Goal: Task Accomplishment & Management: Use online tool/utility

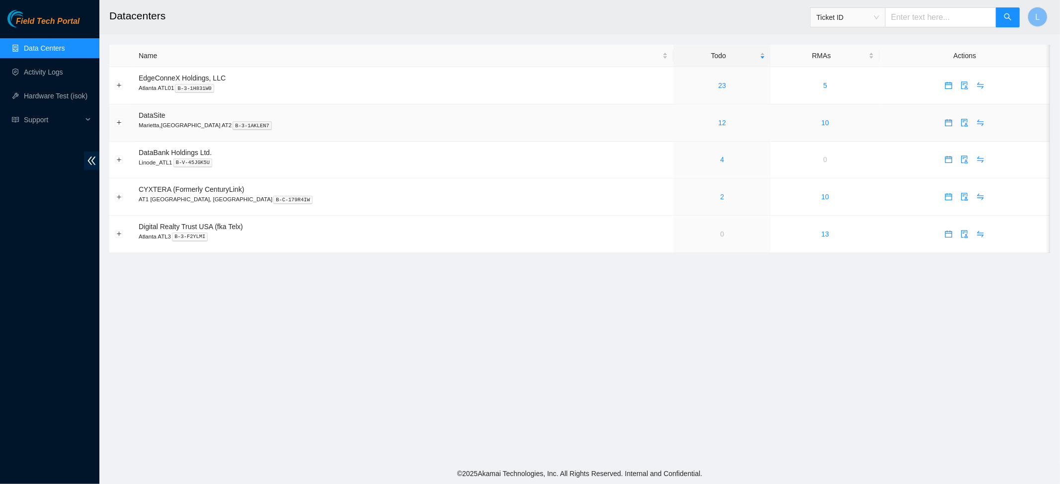
click at [679, 121] on div "12" at bounding box center [722, 122] width 86 height 11
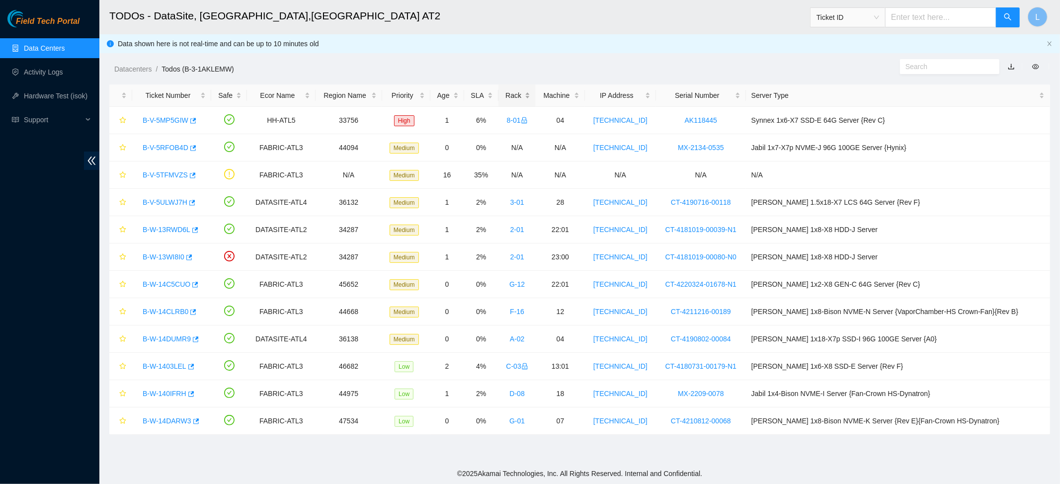
click at [530, 96] on div "Rack" at bounding box center [517, 95] width 26 height 11
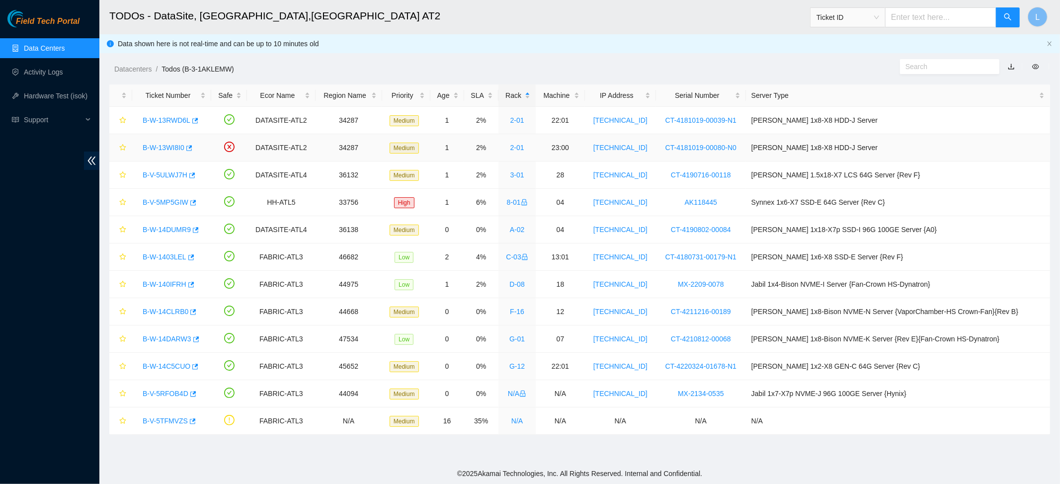
click at [154, 150] on link "B-W-13WI8I0" at bounding box center [164, 148] width 42 height 8
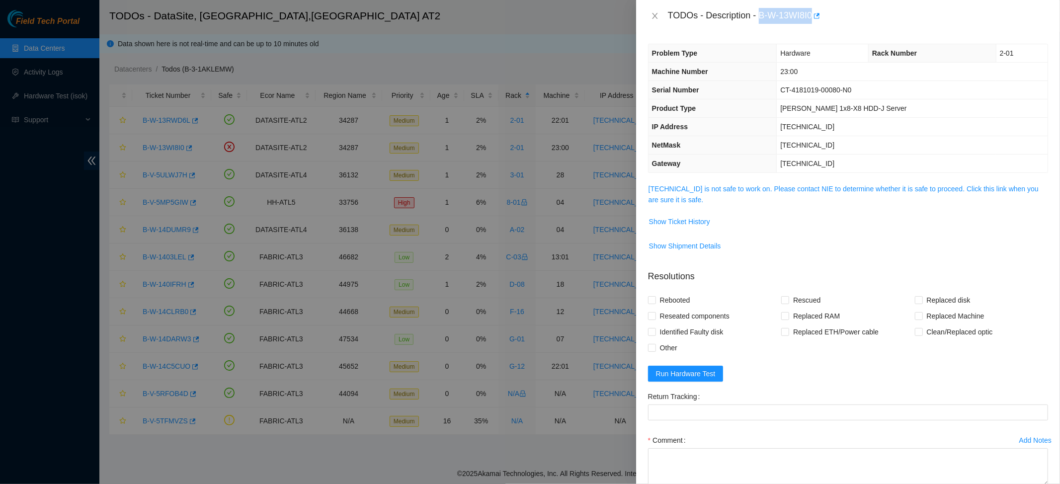
drag, startPoint x: 814, startPoint y: 19, endPoint x: 762, endPoint y: 16, distance: 52.3
click at [762, 16] on div "TODOs - Description - B-W-13WI8I0" at bounding box center [858, 16] width 380 height 16
copy div "B-W-13WI8I0"
click at [895, 155] on td "23.67.255.129" at bounding box center [912, 164] width 271 height 18
click at [758, 186] on link "23.67.255.174 is not safe to work on. Please contact NIE to determine whether i…" at bounding box center [844, 194] width 390 height 19
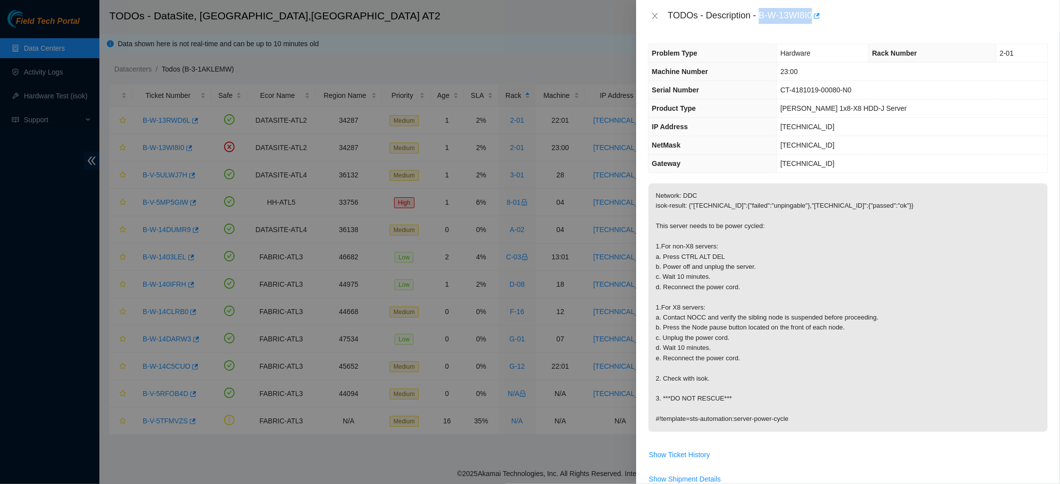
drag, startPoint x: 762, startPoint y: 14, endPoint x: 812, endPoint y: 16, distance: 50.7
click at [812, 16] on div "TODOs - Description - B-W-13WI8I0" at bounding box center [858, 16] width 380 height 16
copy div "B-W-13WI8I0"
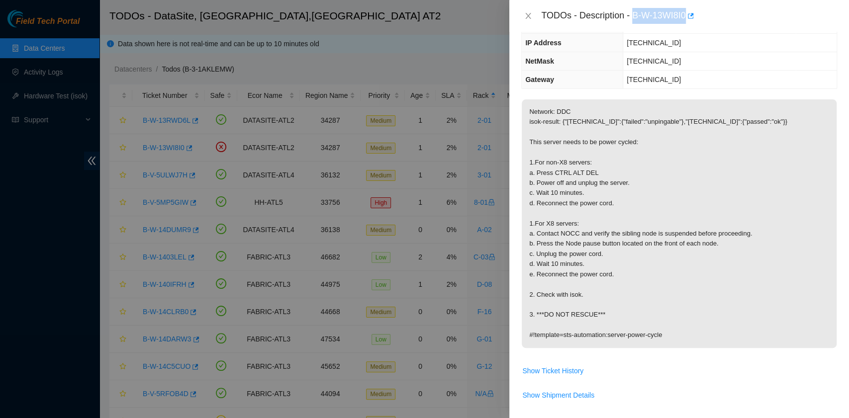
scroll to position [265, 0]
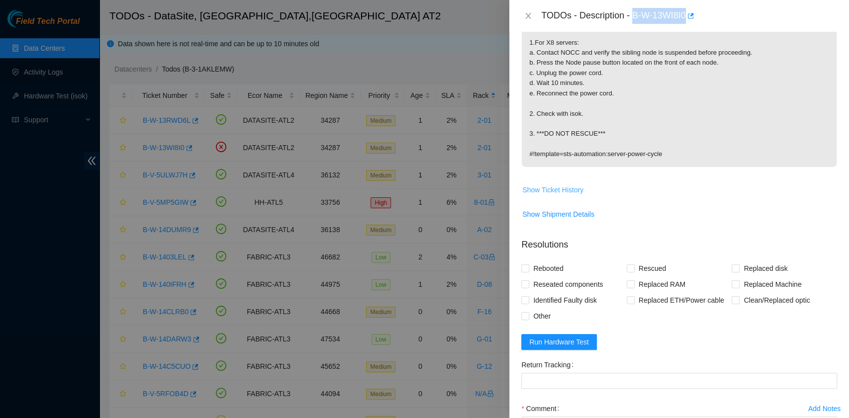
click at [576, 187] on span "Show Ticket History" at bounding box center [552, 189] width 61 height 11
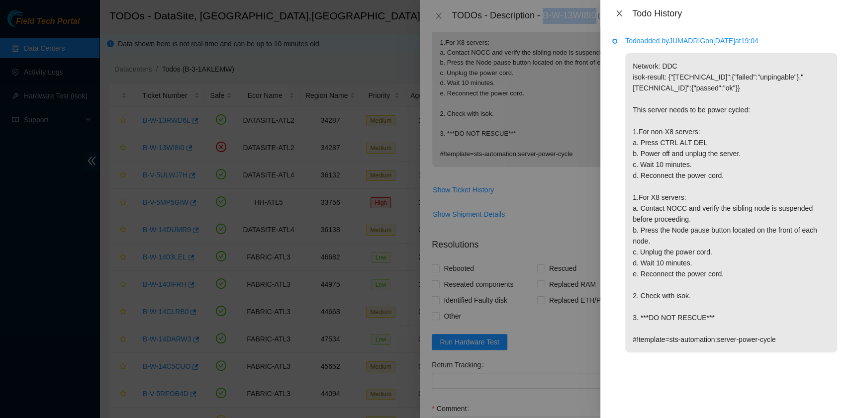
click at [617, 13] on icon "close" at bounding box center [619, 13] width 8 height 8
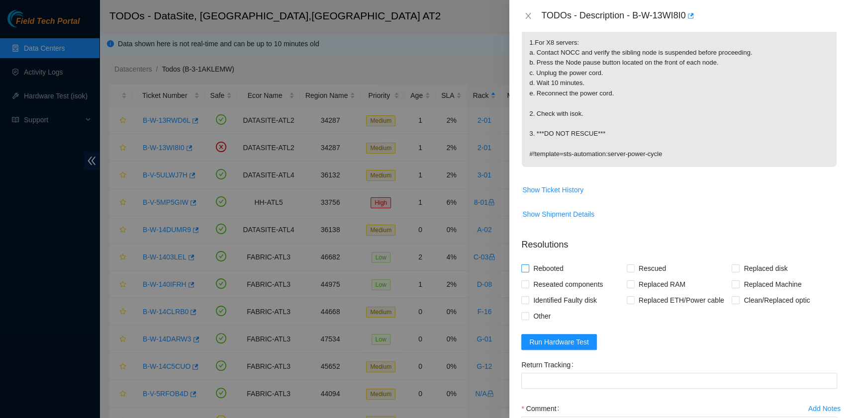
click at [553, 268] on span "Rebooted" at bounding box center [548, 268] width 38 height 16
click at [528, 268] on input "Rebooted" at bounding box center [524, 267] width 7 height 7
checkbox input "true"
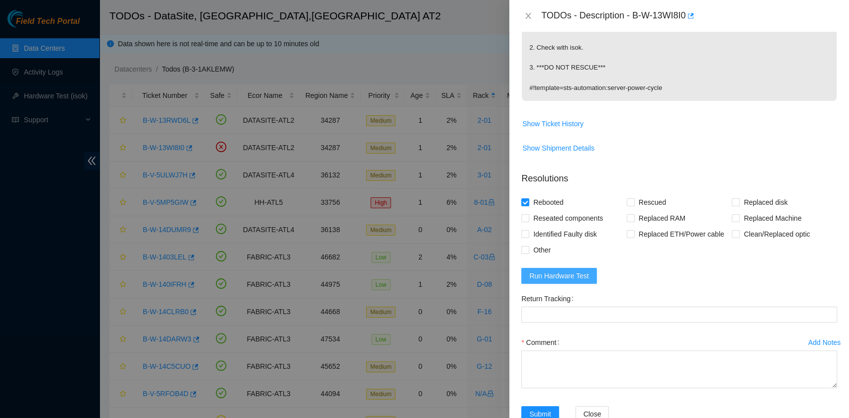
click at [588, 275] on button "Run Hardware Test" at bounding box center [559, 276] width 76 height 16
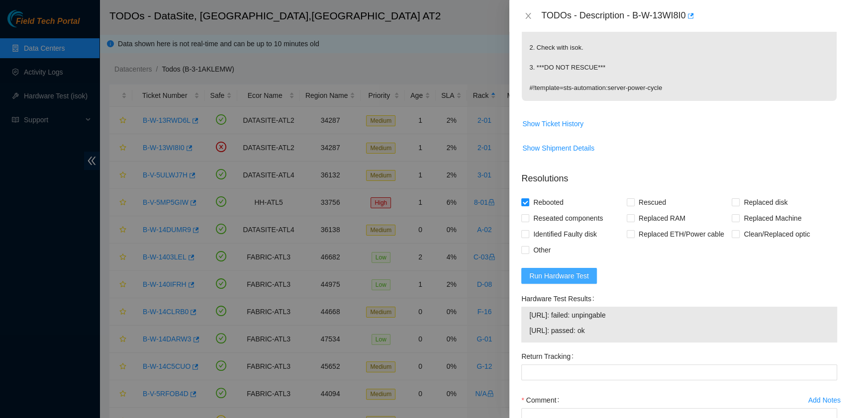
click at [577, 276] on span "Run Hardware Test" at bounding box center [559, 275] width 60 height 11
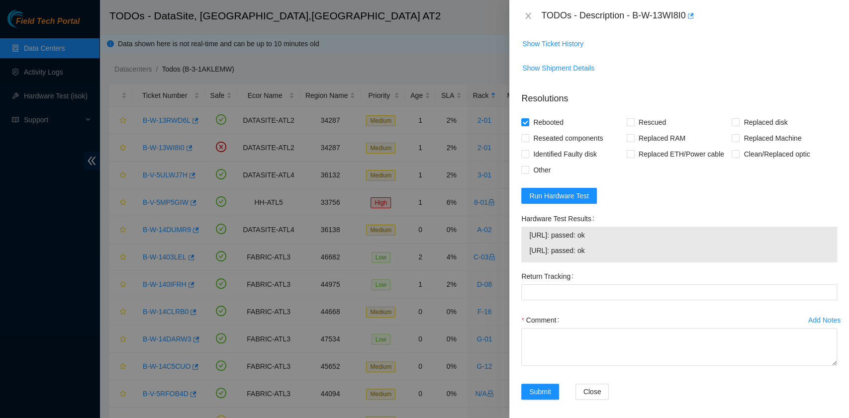
scroll to position [415, 0]
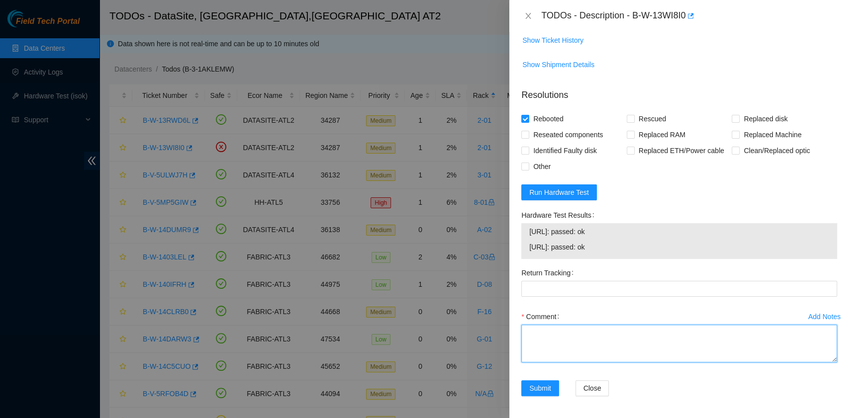
click at [610, 343] on textarea "Comment" at bounding box center [679, 344] width 316 height 38
paste textarea "B-W-13WI8I0 rack# 2-01 machine# 23:00 Rebooted. No Rescue."
drag, startPoint x: 609, startPoint y: 247, endPoint x: 526, endPoint y: 238, distance: 83.5
click at [526, 238] on div "23.67.255.175: passed: ok 23.67.255.174: passed: ok" at bounding box center [679, 241] width 316 height 36
copy tbody "23.67.255.175: passed: ok 23.67.255.174: passed: ok"
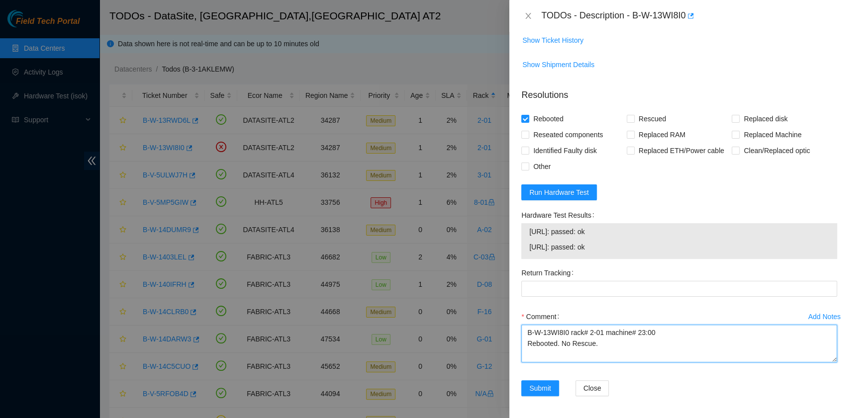
click at [552, 354] on textarea "B-W-13WI8I0 rack# 2-01 machine# 23:00 Rebooted. No Rescue." at bounding box center [679, 344] width 316 height 38
paste textarea "23.67.255.175: passed: ok 23.67.255.174: passed: ok"
type textarea "B-W-13WI8I0 rack# 2-01 machine# 23:00 Rebooted. No Rescue. 23.67.255.175: passe…"
click at [543, 383] on span "Submit" at bounding box center [540, 388] width 22 height 11
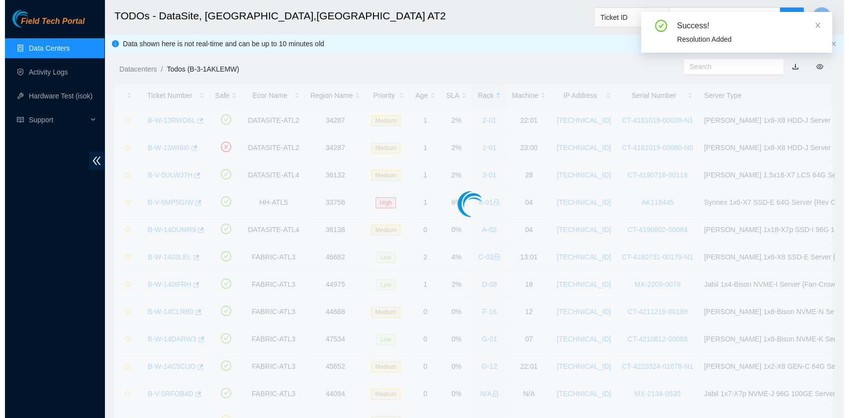
scroll to position [226, 0]
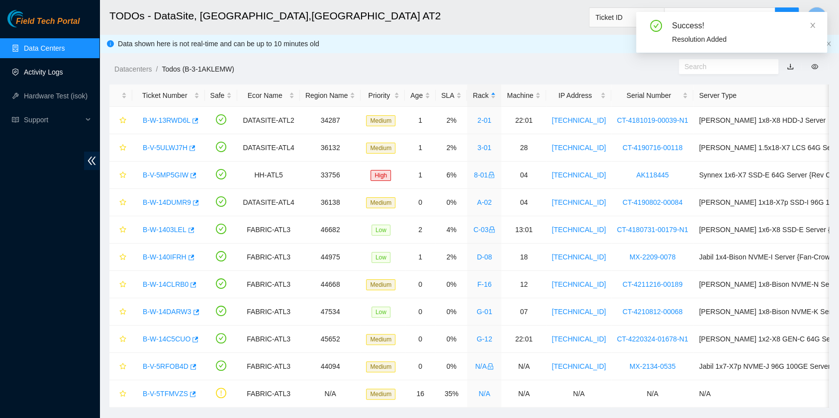
click at [57, 74] on link "Activity Logs" at bounding box center [43, 72] width 39 height 8
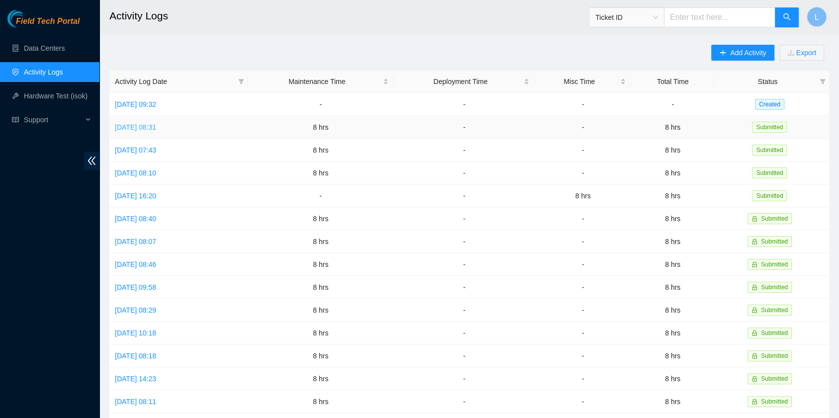
click at [156, 127] on link "Tue, 26 Aug 2025 08:31" at bounding box center [135, 127] width 41 height 8
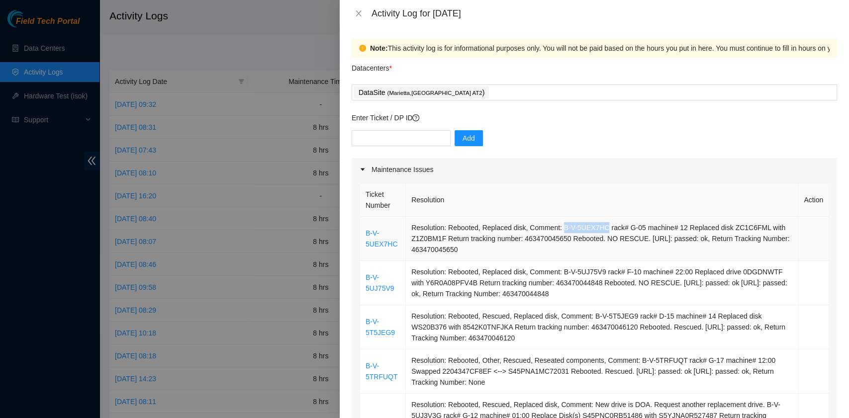
drag, startPoint x: 558, startPoint y: 227, endPoint x: 599, endPoint y: 225, distance: 40.8
click at [599, 225] on td "Resolution: Rebooted, Replaced disk, Comment: B-V-5UEX7HC rack# G-05 machine# 1…" at bounding box center [602, 239] width 392 height 44
copy td "B-V-5UEX7HC"
click at [409, 141] on input "text" at bounding box center [400, 138] width 99 height 16
paste input "B-V-5UEX7HC"
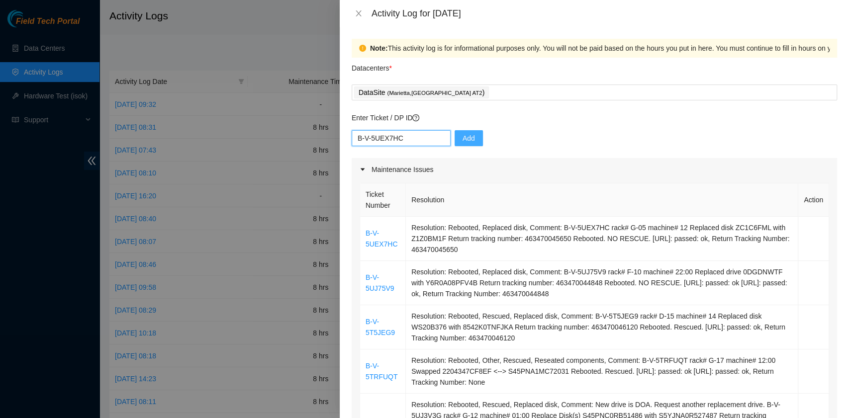
type input "B-V-5UEX7HC"
click at [462, 143] on span "Add" at bounding box center [468, 138] width 12 height 11
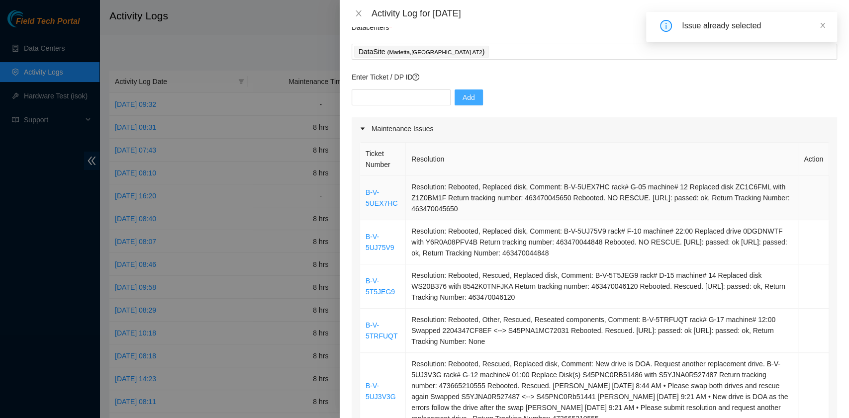
scroll to position [66, 0]
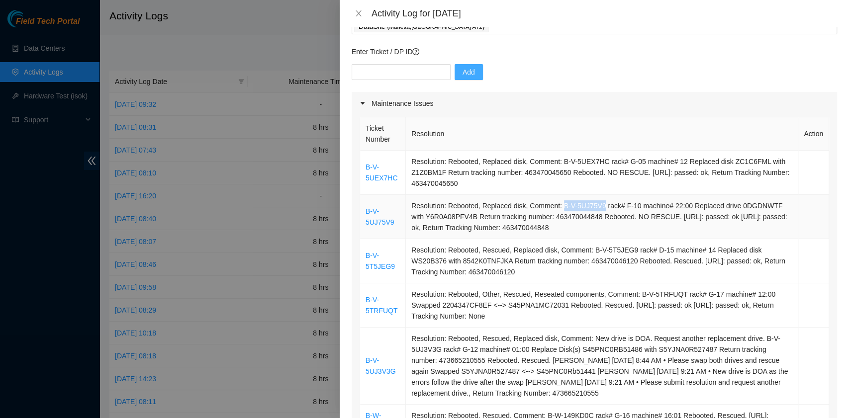
drag, startPoint x: 557, startPoint y: 207, endPoint x: 596, endPoint y: 207, distance: 38.8
click at [596, 207] on td "Resolution: Rebooted, Replaced disk, Comment: B-V-5UJ75V9 rack# F-10 machine# 2…" at bounding box center [602, 217] width 392 height 44
copy td "B-V-5UJ75V9"
click at [407, 75] on input "text" at bounding box center [400, 72] width 99 height 16
paste input "B-V-5UJ75V9"
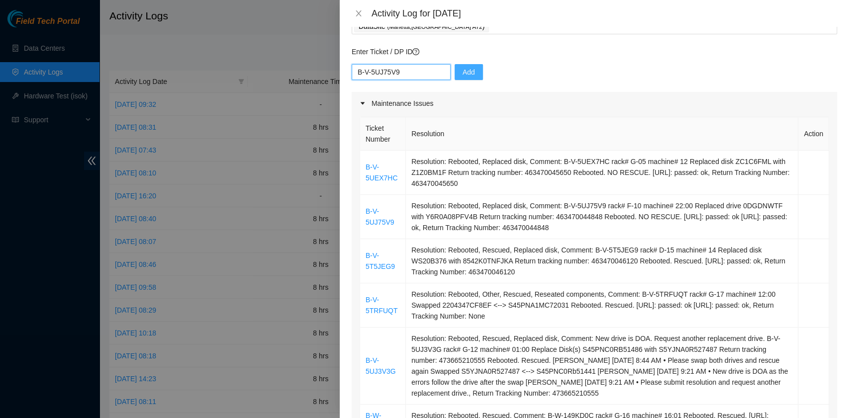
type input "B-V-5UJ75V9"
click at [462, 71] on span "Add" at bounding box center [468, 72] width 12 height 11
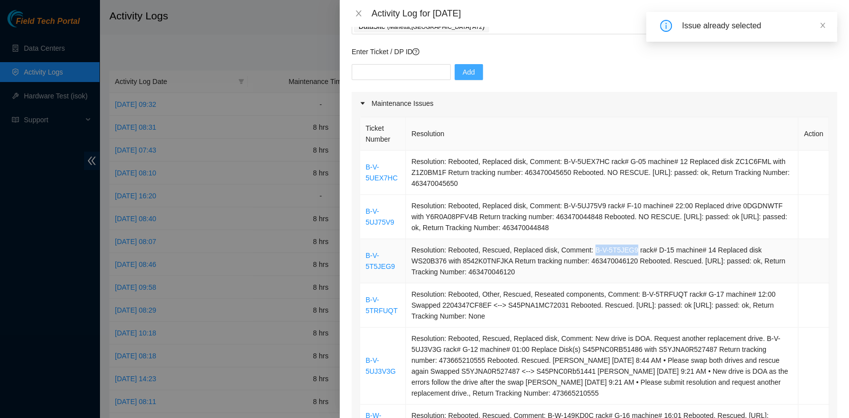
drag, startPoint x: 586, startPoint y: 249, endPoint x: 624, endPoint y: 248, distance: 38.8
click at [624, 248] on td "Resolution: Rebooted, Rescued, Replaced disk, Comment: B-V-5T5JEG9 rack# D-15 m…" at bounding box center [602, 261] width 392 height 44
copy td "B-V-5T5JEG9"
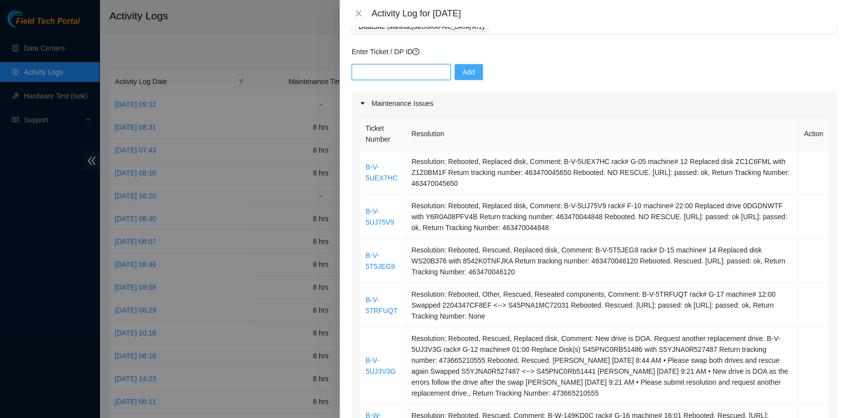
click at [409, 75] on input "text" at bounding box center [400, 72] width 99 height 16
paste input "B-V-5T5JEG9"
type input "B-V-5T5JEG9"
click at [462, 76] on span "Add" at bounding box center [468, 72] width 12 height 11
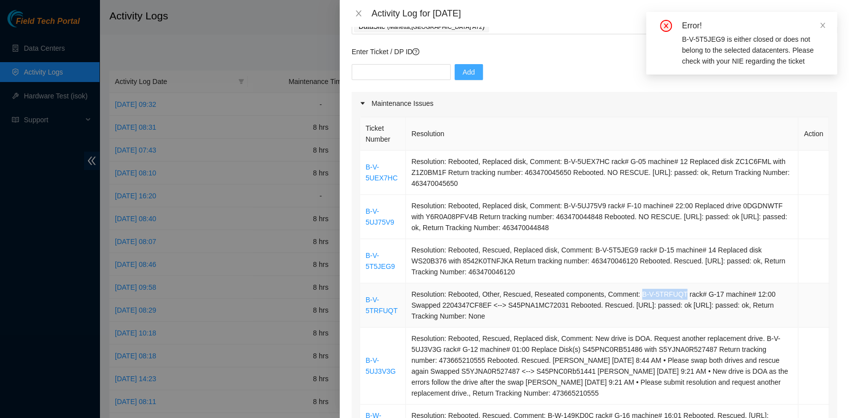
drag, startPoint x: 632, startPoint y: 292, endPoint x: 673, endPoint y: 294, distance: 40.8
click at [673, 294] on td "Resolution: Rebooted, Other, Rescued, Reseated components, Comment: B-V-5TRFUQT…" at bounding box center [602, 305] width 392 height 44
copy td "B-V-5TRFUQT"
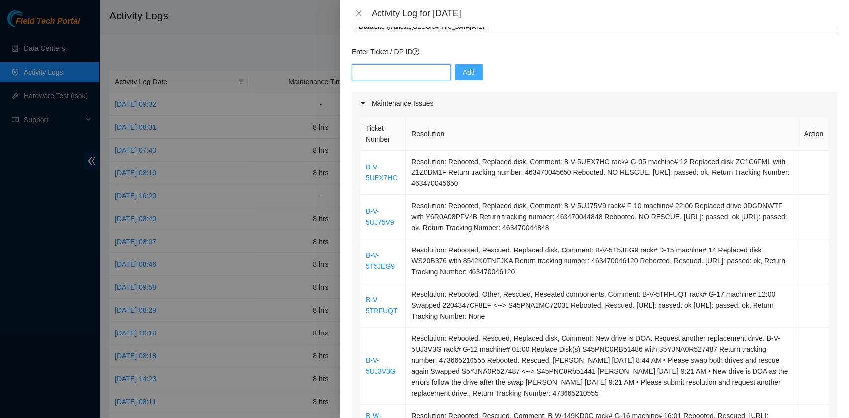
click at [422, 75] on input "text" at bounding box center [400, 72] width 99 height 16
paste input "B-V-5TRFUQT"
type input "B-V-5TRFUQT"
click at [462, 74] on span "Add" at bounding box center [468, 72] width 12 height 11
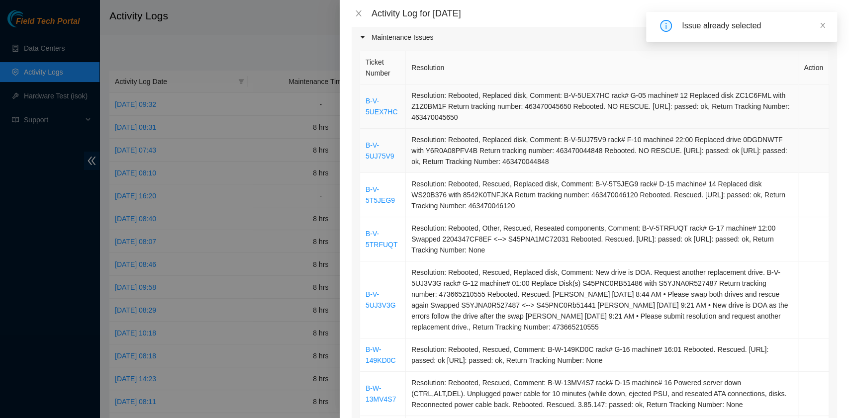
scroll to position [199, 0]
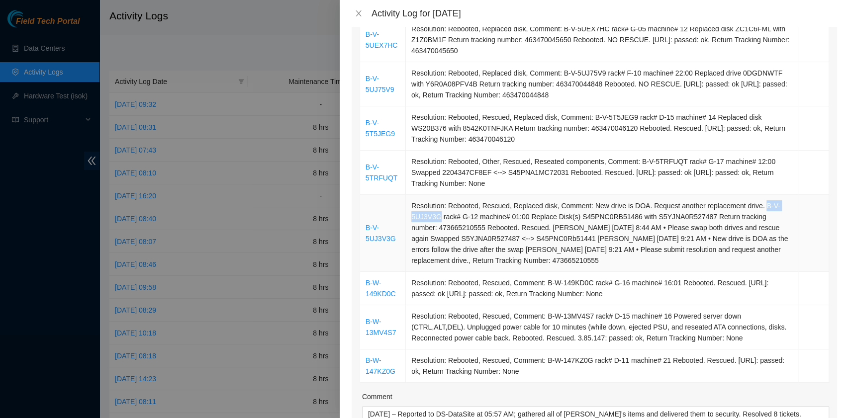
drag, startPoint x: 753, startPoint y: 204, endPoint x: 434, endPoint y: 220, distance: 319.5
click at [434, 220] on td "Resolution: Rebooted, Rescued, Replaced disk, Comment: New drive is DOA. Reques…" at bounding box center [602, 233] width 392 height 77
copy td "B-V-5UJ3V3G"
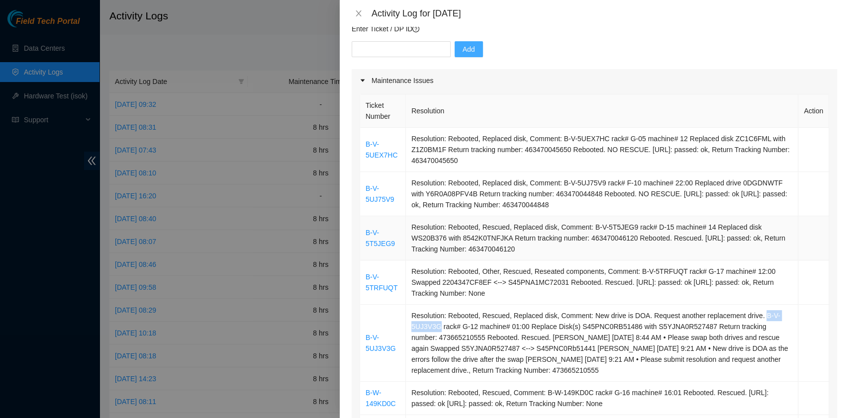
scroll to position [66, 0]
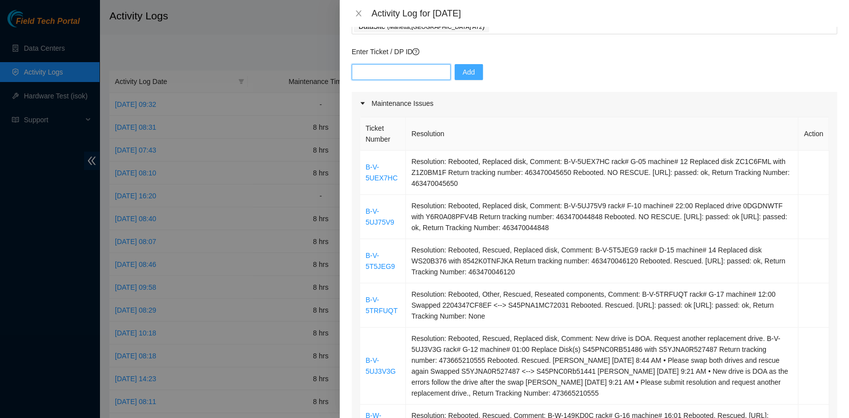
click at [417, 76] on input "text" at bounding box center [400, 72] width 99 height 16
paste input "B-V-5UJ3V3G"
type input "B-V-5UJ3V3G"
click at [466, 75] on span "Add" at bounding box center [468, 72] width 12 height 11
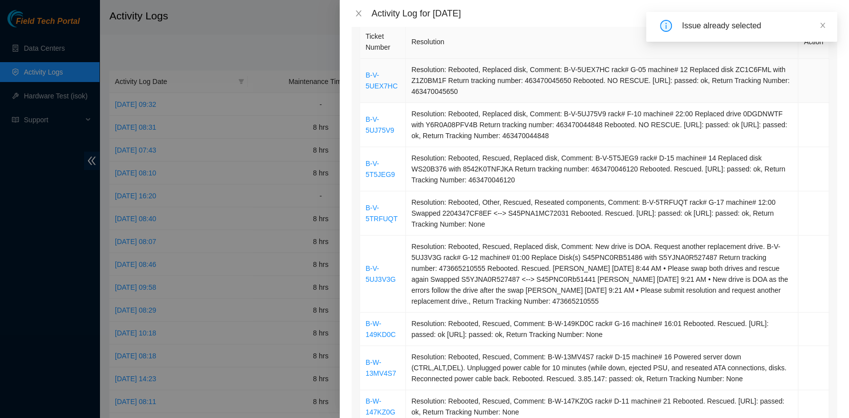
scroll to position [199, 0]
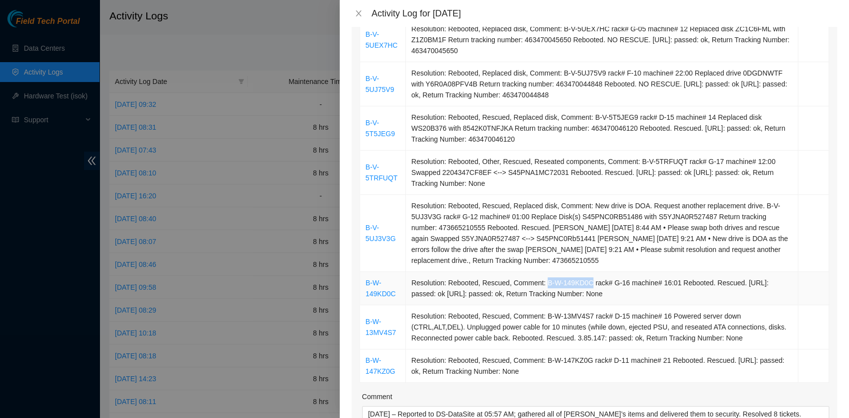
drag, startPoint x: 541, startPoint y: 281, endPoint x: 583, endPoint y: 280, distance: 41.8
click at [583, 280] on td "Resolution: Rebooted, Rescued, Comment: B-W-149KD0C rack# G-16 machine# 16:01 R…" at bounding box center [602, 288] width 392 height 33
copy td "B-W-149KD0C"
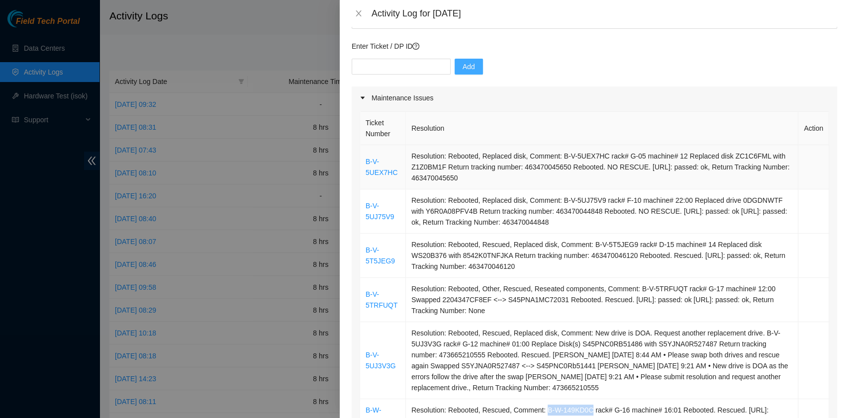
scroll to position [66, 0]
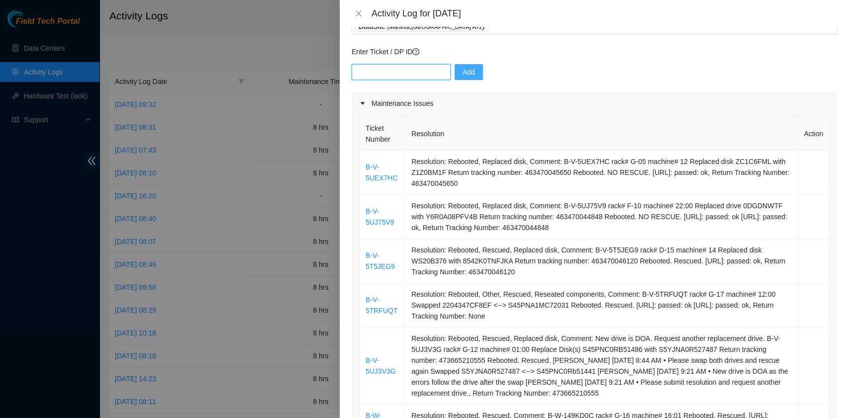
click at [388, 74] on input "text" at bounding box center [400, 72] width 99 height 16
paste input "B-W-149KD0C"
type input "B-W-149KD0C"
click at [462, 76] on span "Add" at bounding box center [468, 72] width 12 height 11
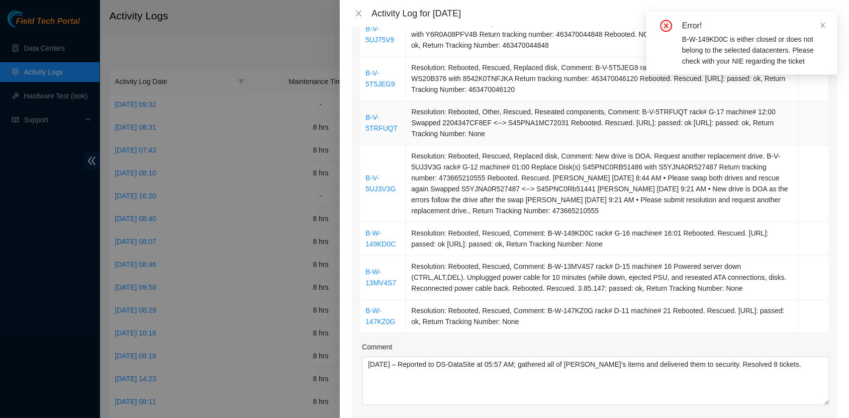
scroll to position [265, 0]
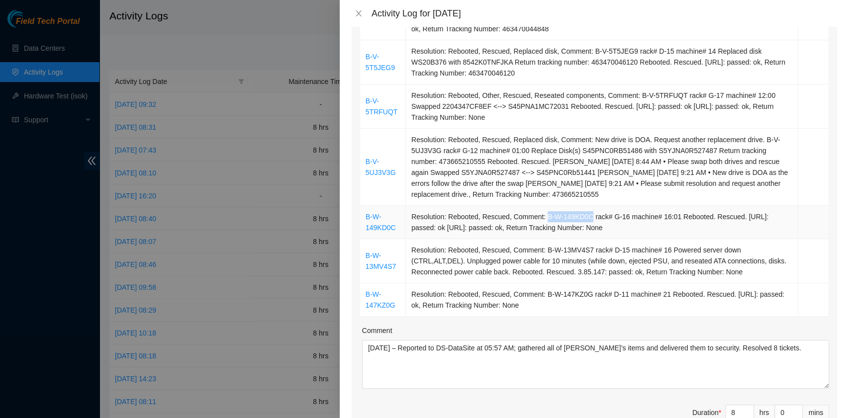
drag, startPoint x: 540, startPoint y: 217, endPoint x: 584, endPoint y: 218, distance: 43.8
click at [584, 218] on td "Resolution: Rebooted, Rescued, Comment: B-W-149KD0C rack# G-16 machine# 16:01 R…" at bounding box center [602, 222] width 392 height 33
copy td "B-W-149KD0C"
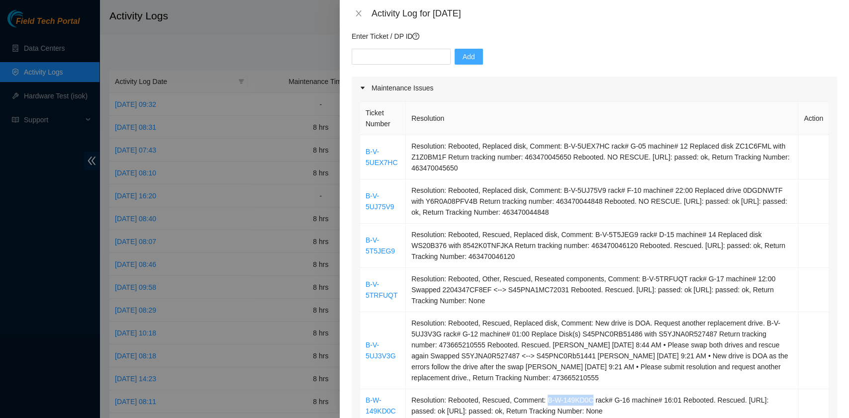
scroll to position [0, 0]
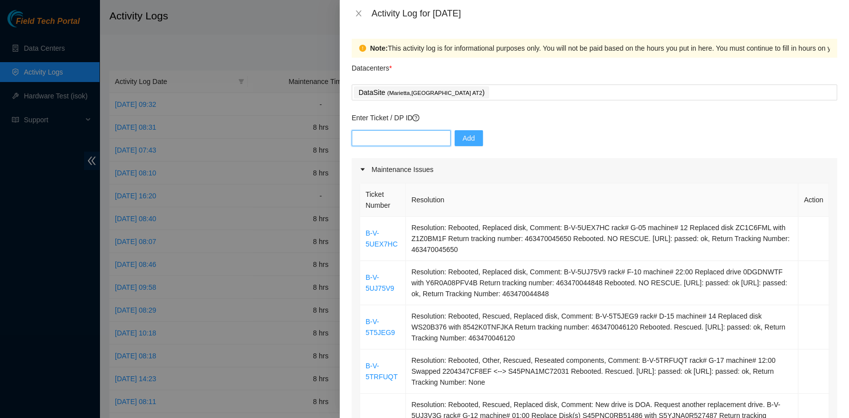
click at [405, 135] on input "text" at bounding box center [400, 138] width 99 height 16
paste input "B-W-149KD0C"
type input "B-W-149KD0C"
click at [462, 143] on span "Add" at bounding box center [468, 138] width 12 height 11
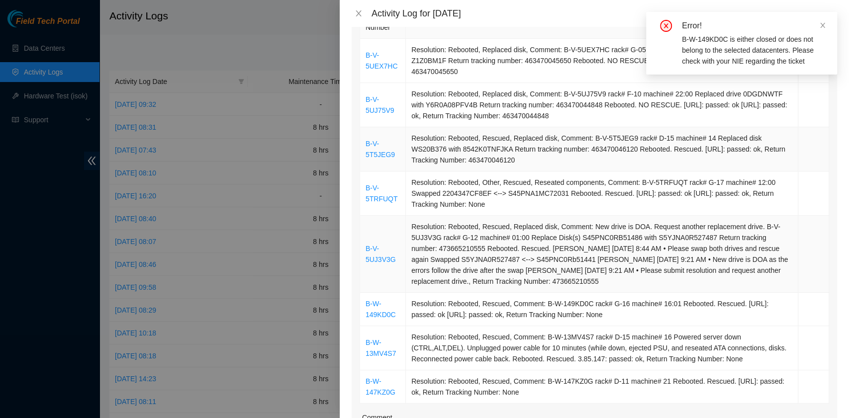
scroll to position [265, 0]
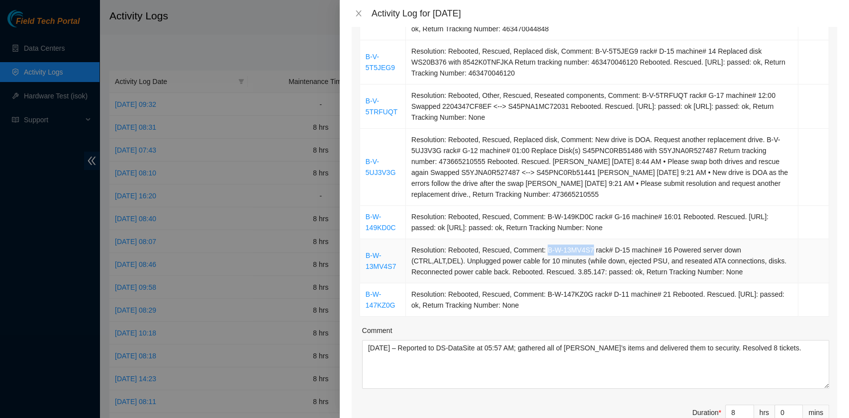
drag, startPoint x: 540, startPoint y: 245, endPoint x: 584, endPoint y: 253, distance: 43.9
click at [584, 253] on td "Resolution: Rebooted, Rescued, Comment: B-W-13MV4S7 rack# D-15 machine# 16 Powe…" at bounding box center [602, 261] width 392 height 44
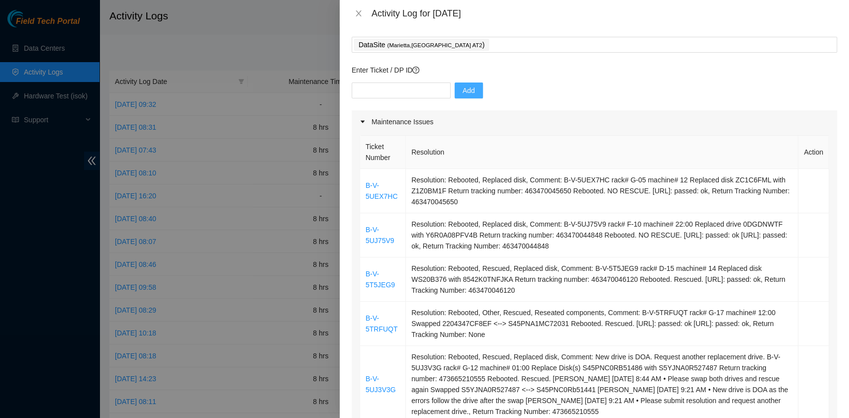
scroll to position [0, 0]
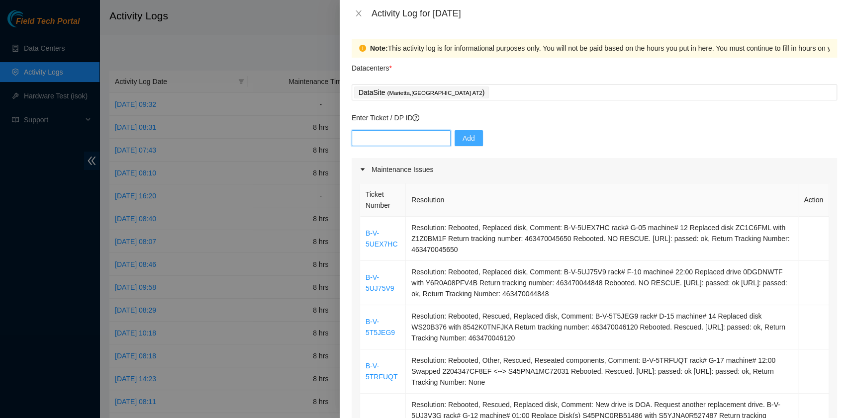
click at [397, 141] on input "text" at bounding box center [400, 138] width 99 height 16
paste input "B-W-13MV4S7"
type input "B-W-13MV4S7"
click at [469, 143] on button "Add" at bounding box center [468, 138] width 28 height 16
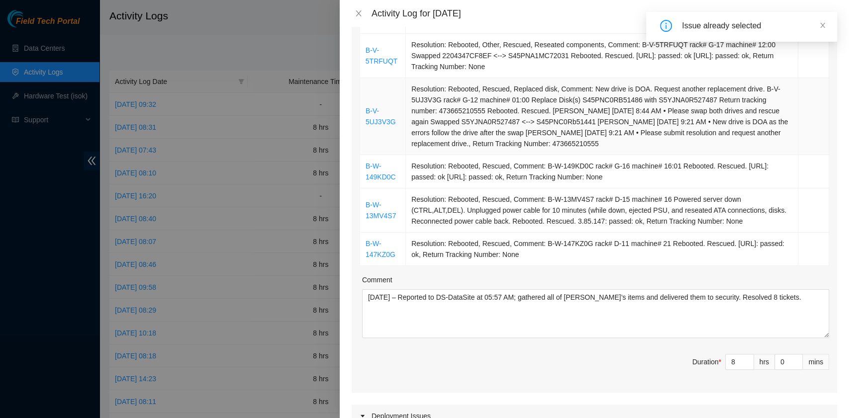
scroll to position [331, 0]
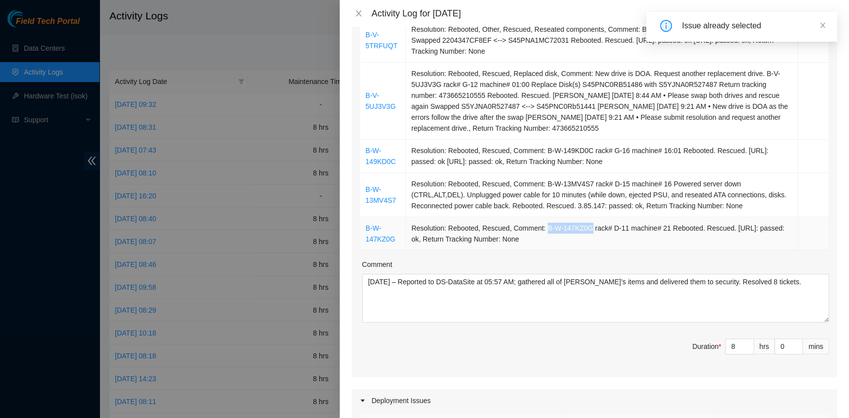
drag, startPoint x: 539, startPoint y: 223, endPoint x: 583, endPoint y: 228, distance: 43.5
click at [583, 228] on td "Resolution: Rebooted, Rescued, Comment: B-W-147KZ0G rack# D-11 machine# 21 Rebo…" at bounding box center [602, 233] width 392 height 33
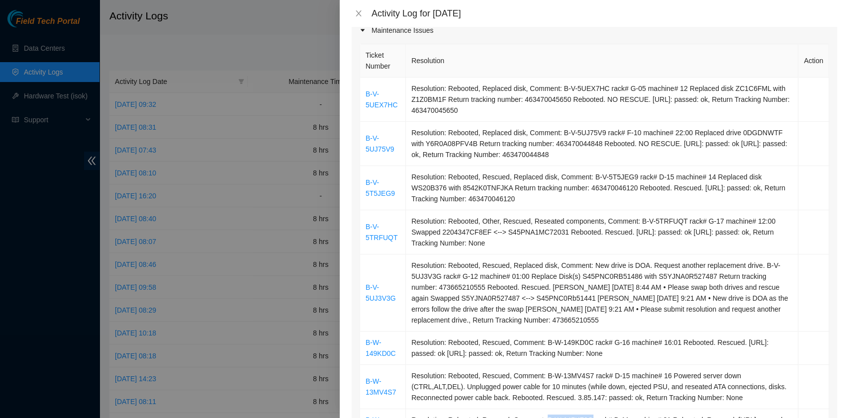
scroll to position [0, 0]
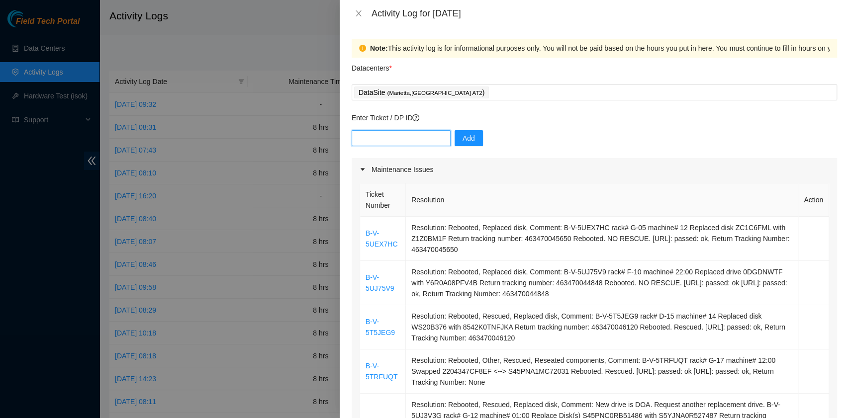
click at [410, 144] on input "text" at bounding box center [400, 138] width 99 height 16
paste input "B-W-147KZ0G"
type input "B-W-147KZ0G"
click at [467, 144] on button "Add" at bounding box center [468, 138] width 28 height 16
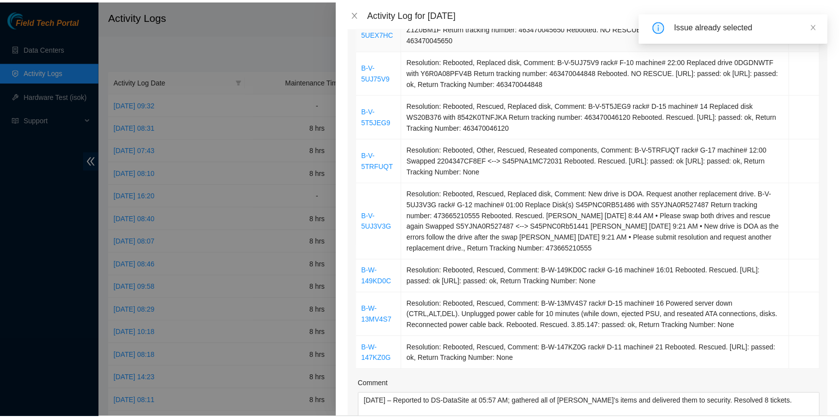
scroll to position [265, 0]
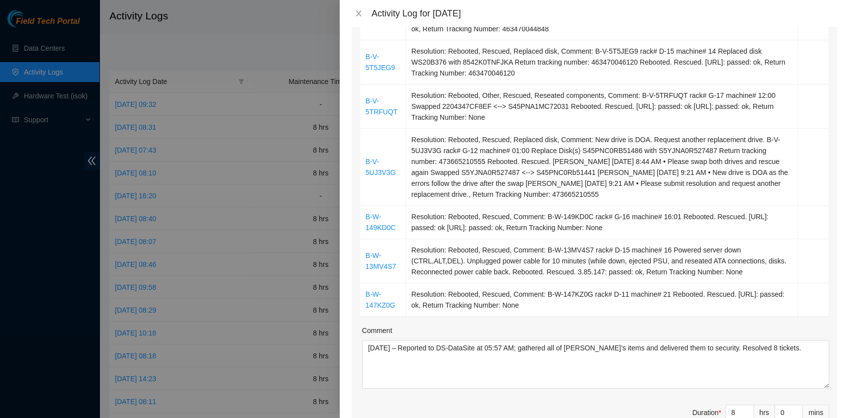
click at [365, 9] on div "Activity Log for 26-08-2025" at bounding box center [593, 13] width 485 height 11
click at [366, 13] on div "Activity Log for 26-08-2025" at bounding box center [593, 13] width 485 height 11
click at [361, 6] on div "Activity Log for 26-08-2025" at bounding box center [594, 13] width 509 height 27
click at [362, 11] on button "Close" at bounding box center [358, 13] width 14 height 9
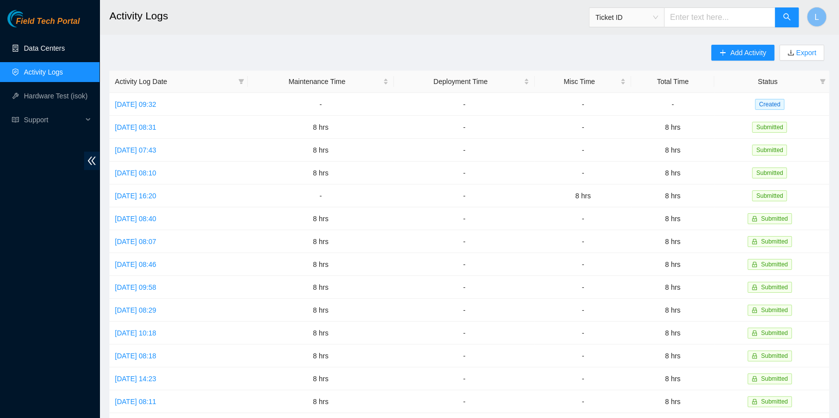
click at [44, 48] on link "Data Centers" at bounding box center [44, 48] width 41 height 8
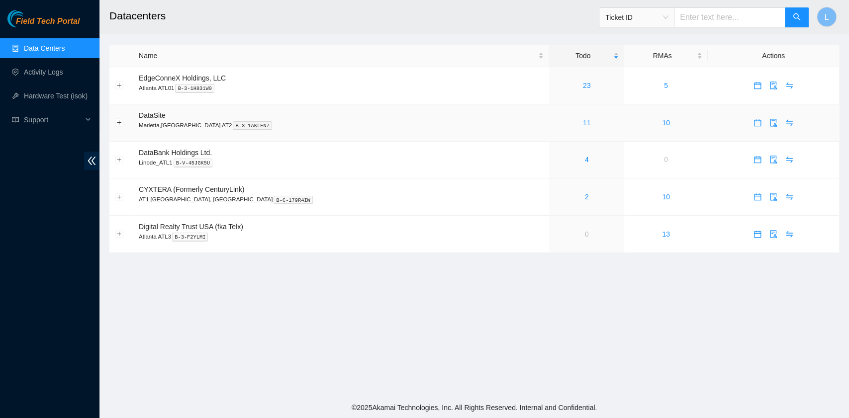
click at [583, 125] on link "11" at bounding box center [587, 123] width 8 height 8
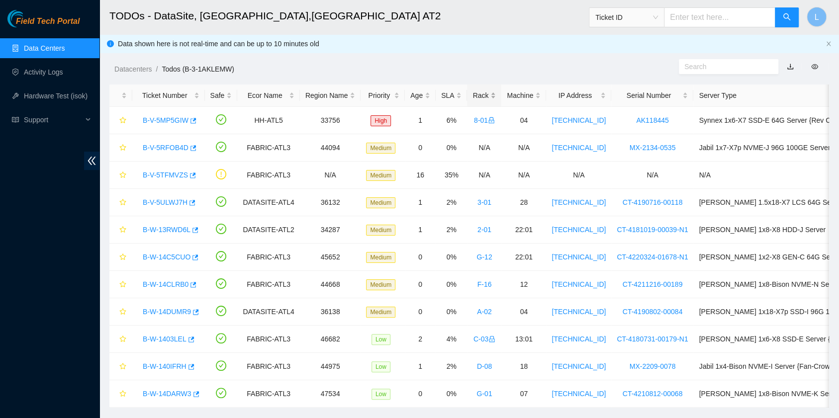
click at [472, 95] on div "Rack" at bounding box center [483, 95] width 23 height 11
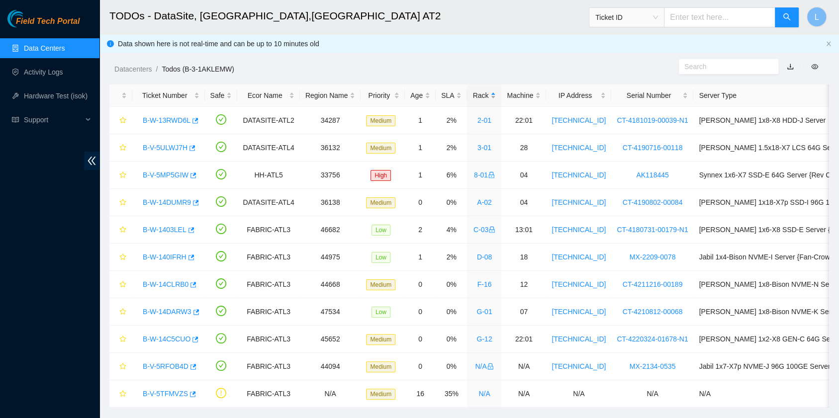
click at [472, 95] on div "Rack" at bounding box center [483, 95] width 23 height 11
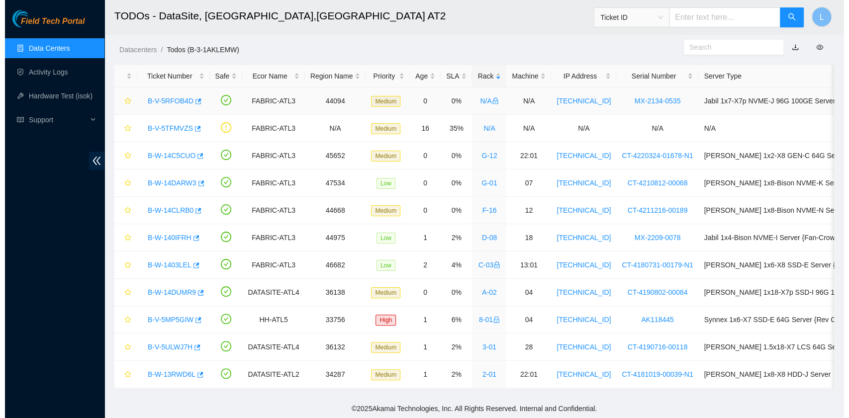
scroll to position [28, 0]
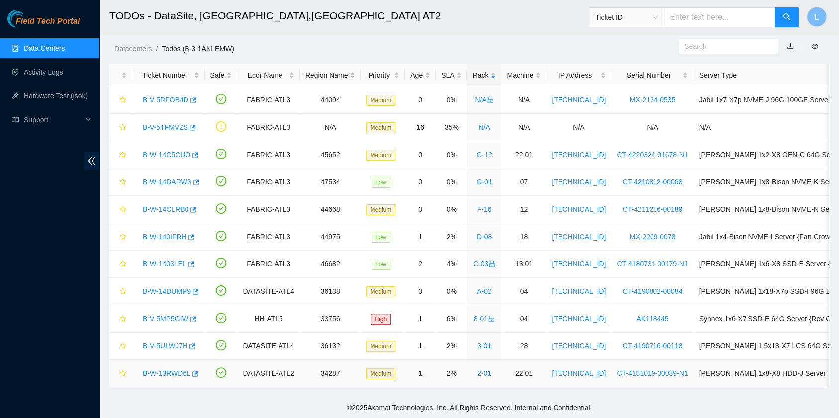
click at [173, 369] on link "B-W-13RWD6L" at bounding box center [167, 373] width 48 height 8
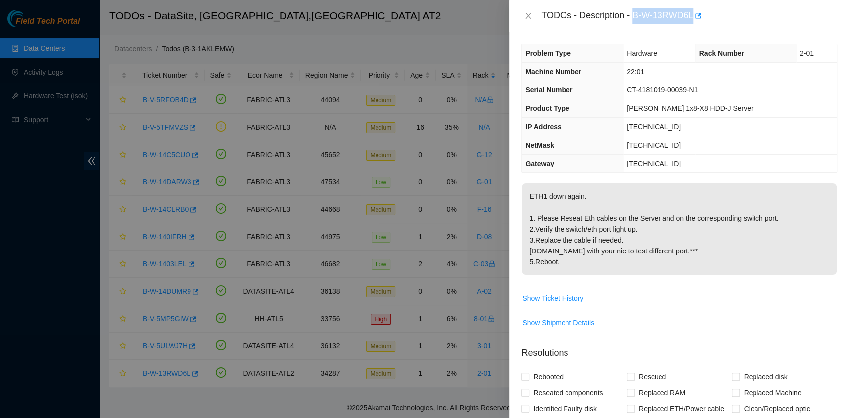
drag, startPoint x: 634, startPoint y: 17, endPoint x: 692, endPoint y: 21, distance: 58.8
click at [692, 21] on div "TODOs - Description - B-W-13RWD6L" at bounding box center [689, 16] width 296 height 16
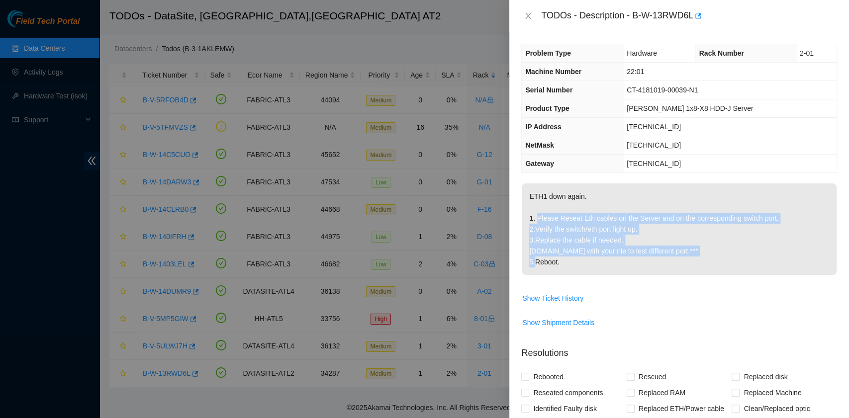
drag, startPoint x: 537, startPoint y: 212, endPoint x: 676, endPoint y: 255, distance: 145.6
click at [676, 255] on p "ETH1 down again. 1. Please Reseat Eth cables on the Server and on the correspon…" at bounding box center [678, 228] width 315 height 91
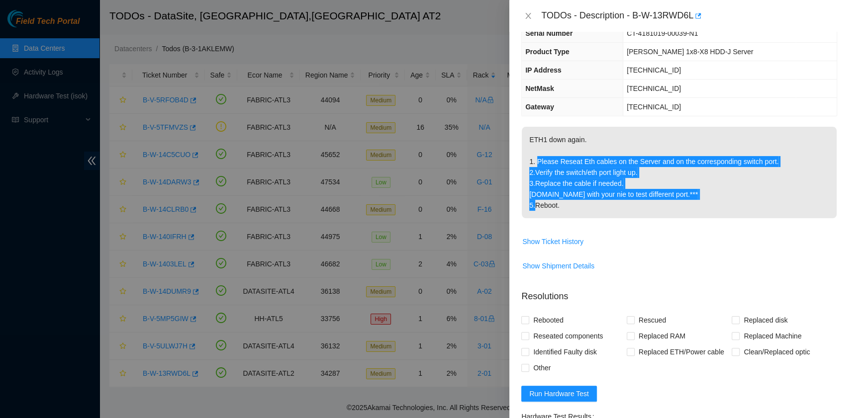
scroll to position [199, 0]
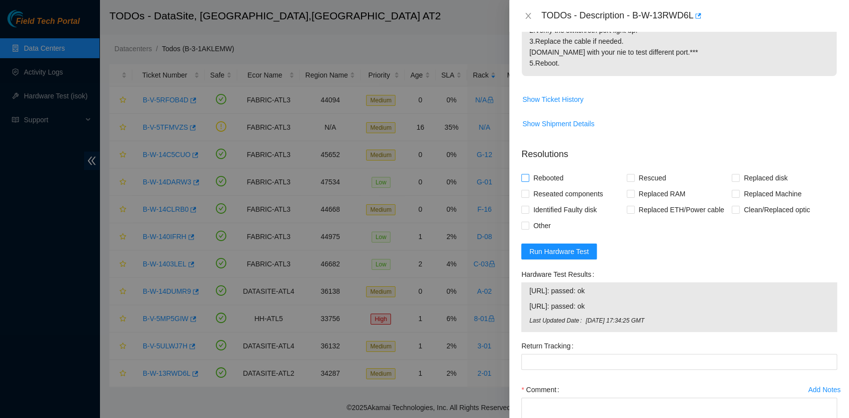
click at [547, 179] on span "Rebooted" at bounding box center [548, 178] width 38 height 16
click at [528, 179] on input "Rebooted" at bounding box center [524, 177] width 7 height 7
checkbox input "true"
click at [551, 190] on span "Reseated components" at bounding box center [568, 194] width 78 height 16
click at [528, 190] on input "Reseated components" at bounding box center [524, 193] width 7 height 7
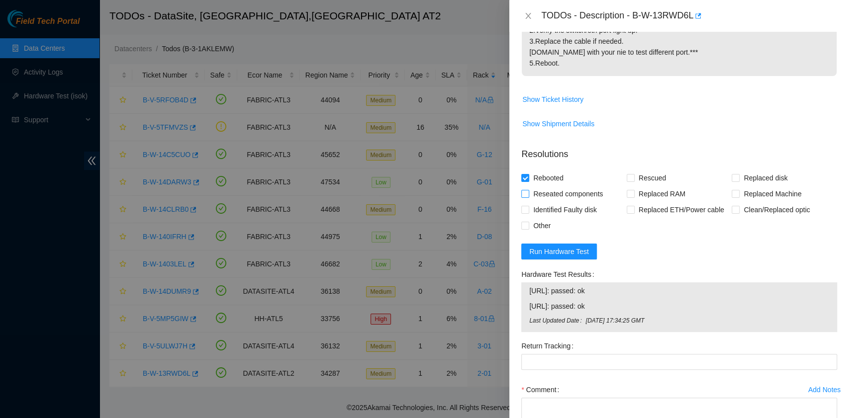
checkbox input "true"
click at [561, 256] on button "Run Hardware Test" at bounding box center [559, 252] width 76 height 16
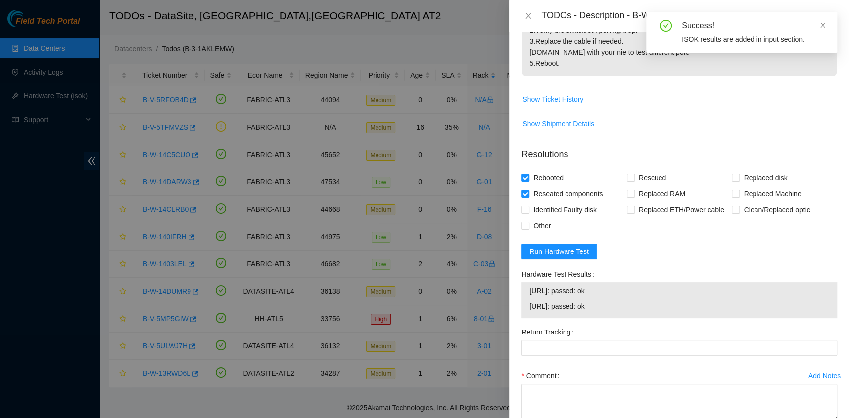
click at [616, 305] on span "23.67.255.173: passed: ok" at bounding box center [679, 306] width 300 height 11
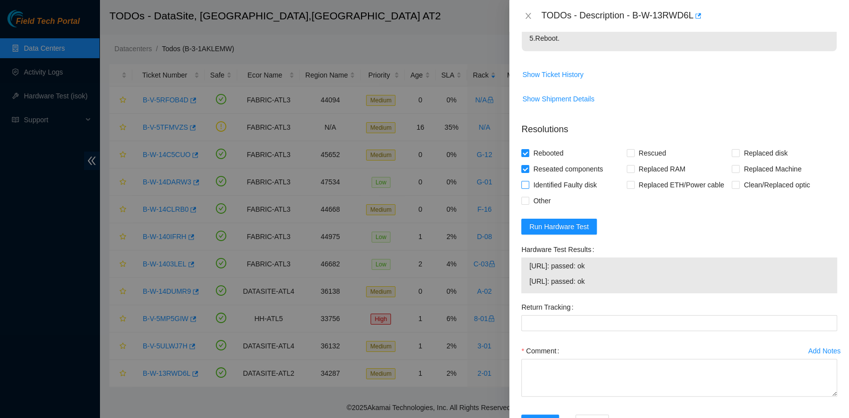
scroll to position [258, 0]
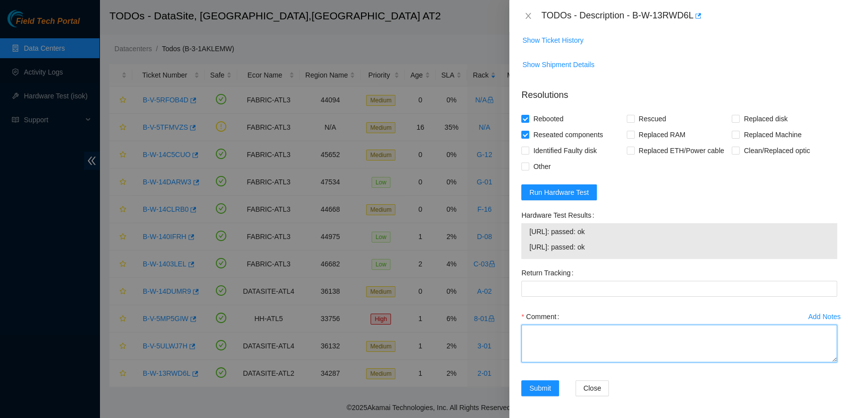
click at [578, 338] on textarea "Comment" at bounding box center [679, 344] width 316 height 38
paste textarea "B-W-13RWD6L rack# 2-01 machine# 22:01 Reseated Eth cables on the Server and on …"
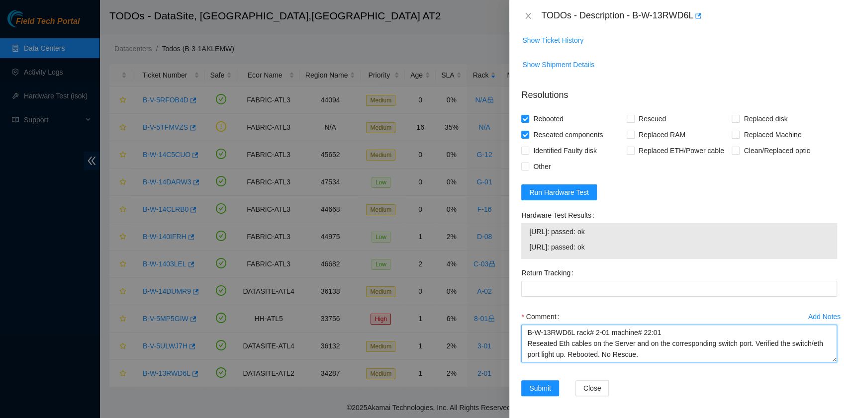
scroll to position [8, 0]
drag, startPoint x: 621, startPoint y: 251, endPoint x: 528, endPoint y: 235, distance: 94.8
click at [528, 235] on div "23.67.255.172: passed: ok 23.67.255.173: passed: ok" at bounding box center [679, 241] width 316 height 36
click at [553, 352] on textarea "B-W-13RWD6L rack# 2-01 machine# 22:01 Reseated Eth cables on the Server and on …" at bounding box center [679, 344] width 316 height 38
paste textarea "23.67.255.172: passed: ok 23.67.255.173: passed: ok"
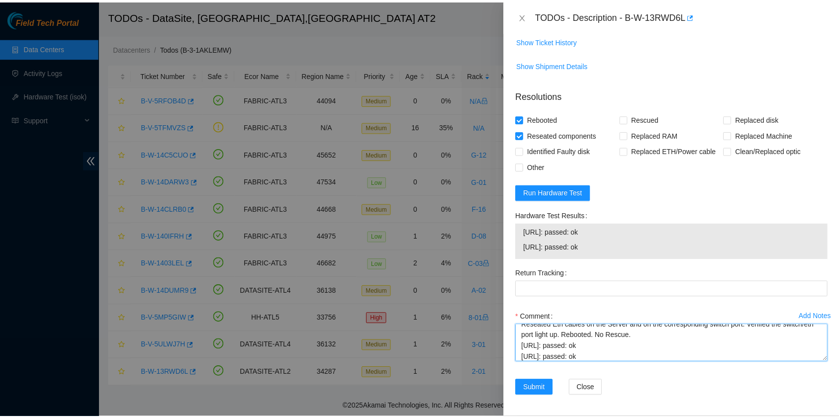
scroll to position [258, 0]
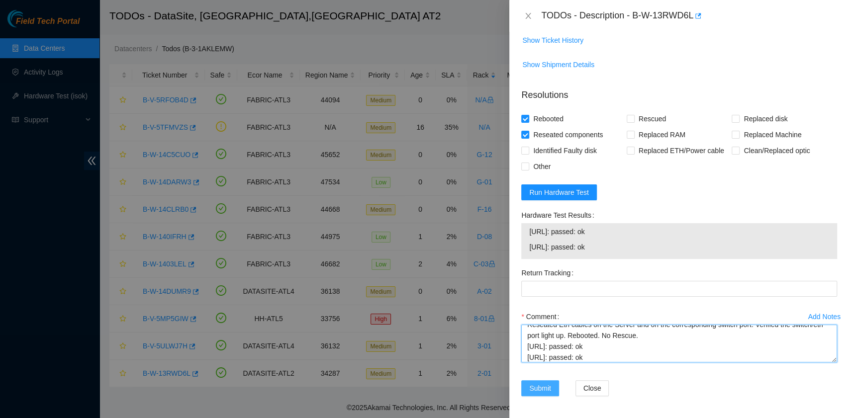
type textarea "B-W-13RWD6L rack# 2-01 machine# 22:01 Reseated Eth cables on the Server and on …"
click at [537, 388] on span "Submit" at bounding box center [540, 388] width 22 height 11
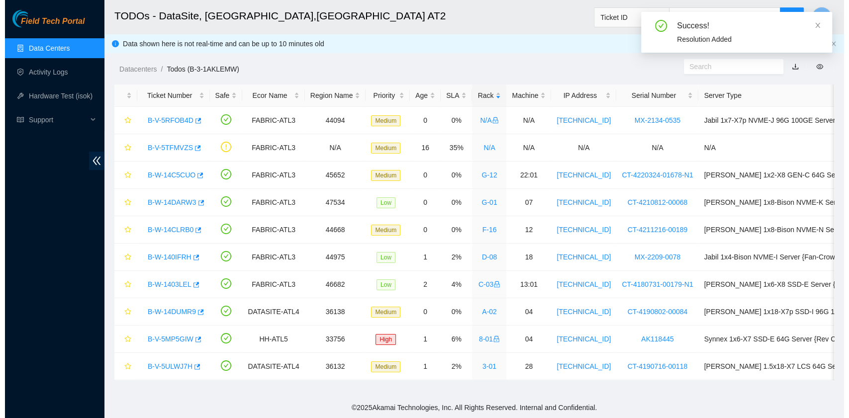
scroll to position [1, 0]
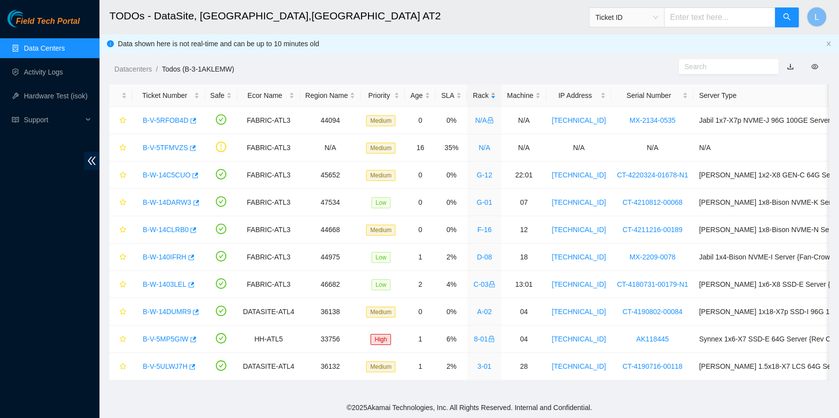
click at [472, 95] on div "Rack" at bounding box center [483, 95] width 23 height 11
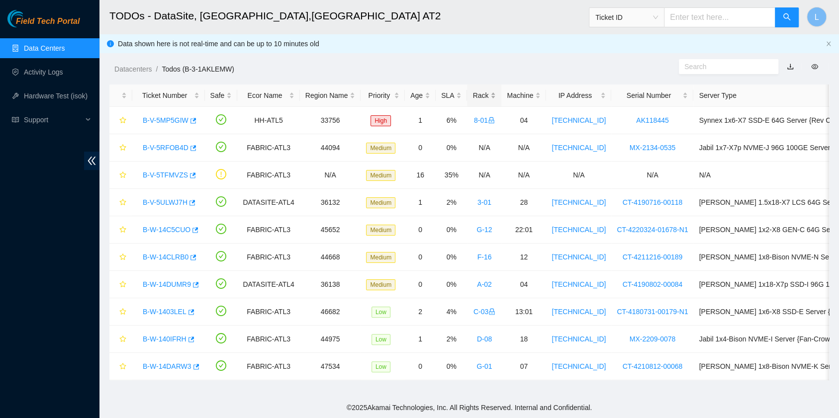
click at [472, 95] on div "Rack" at bounding box center [483, 95] width 23 height 11
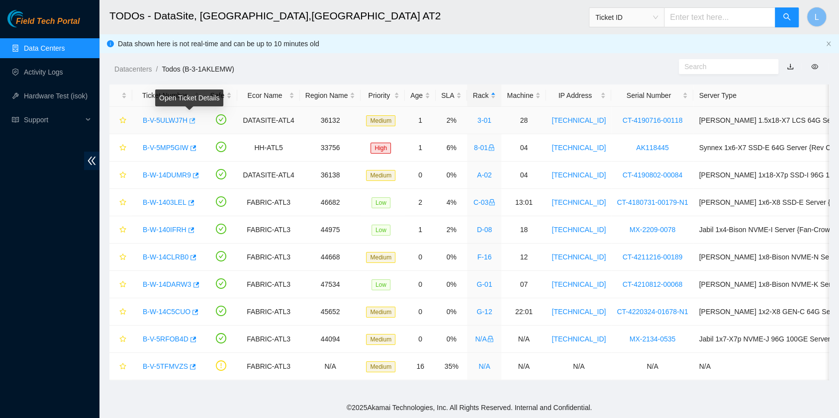
click at [188, 122] on icon "button" at bounding box center [191, 120] width 7 height 7
click at [169, 179] on div "B-W-14DUMR9" at bounding box center [169, 175] width 62 height 16
click at [172, 173] on link "B-W-14DUMR9" at bounding box center [167, 175] width 48 height 8
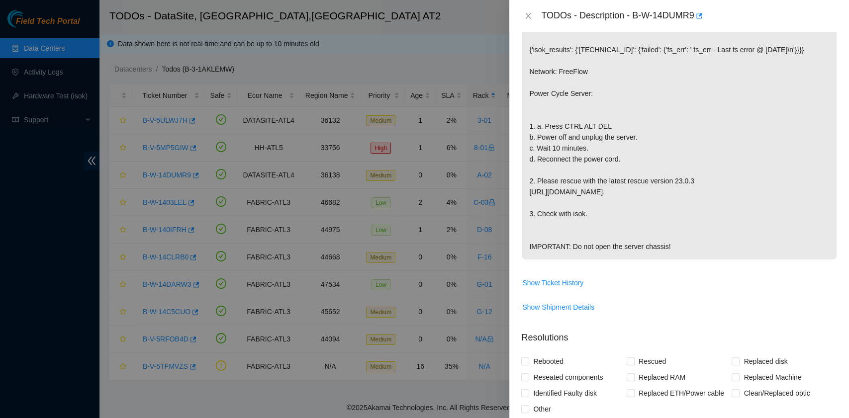
scroll to position [0, 0]
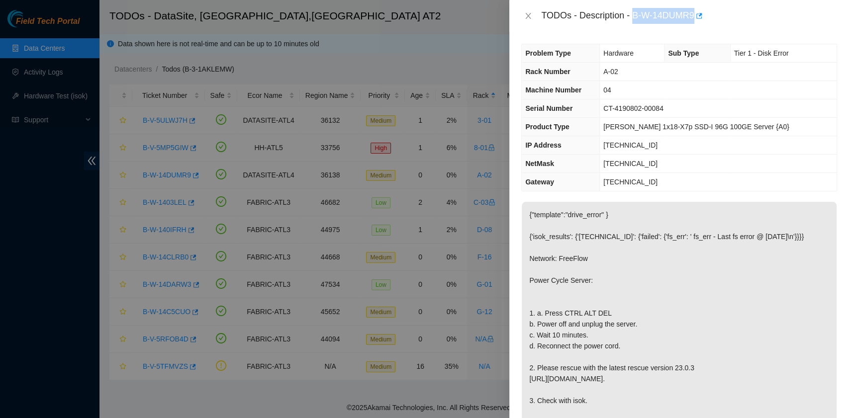
drag, startPoint x: 632, startPoint y: 17, endPoint x: 694, endPoint y: 15, distance: 61.7
click at [694, 15] on div "TODOs - Description - B-W-14DUMR9" at bounding box center [689, 16] width 296 height 16
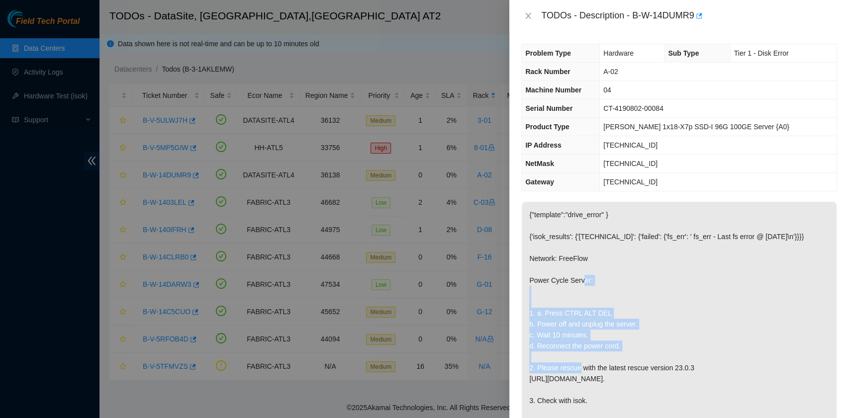
drag, startPoint x: 530, startPoint y: 299, endPoint x: 679, endPoint y: 375, distance: 167.4
click at [679, 375] on p "{"template":"drive_error" } {'isok_results': {'23.55.60.7': {'failed': {'fs_err…" at bounding box center [678, 324] width 315 height 245
